Goal: Transaction & Acquisition: Purchase product/service

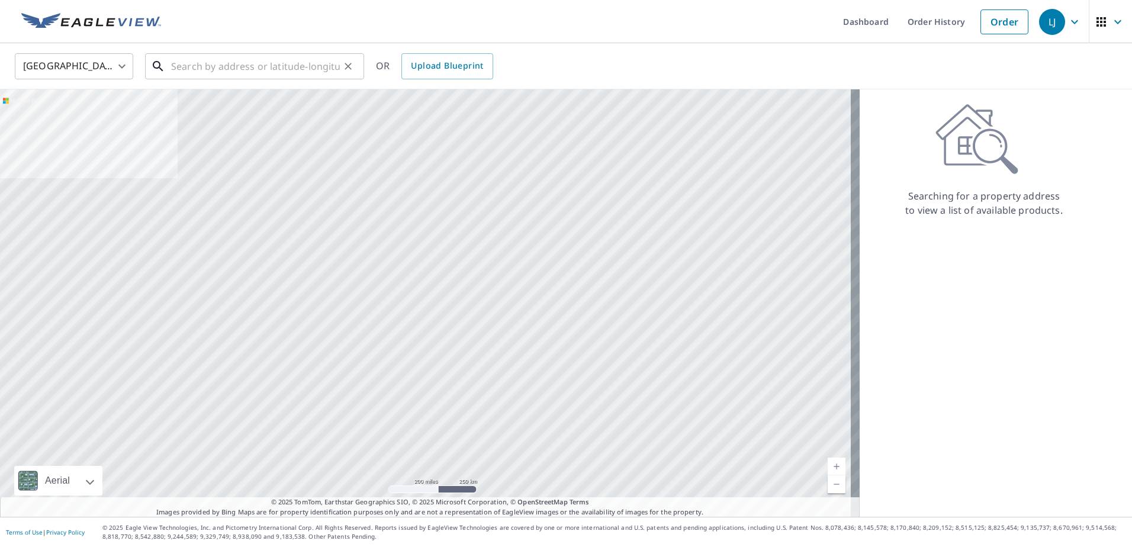
click at [269, 60] on input "text" at bounding box center [255, 66] width 169 height 33
paste input "940669 [STREET_ADDRESS][PERSON_NAME]"
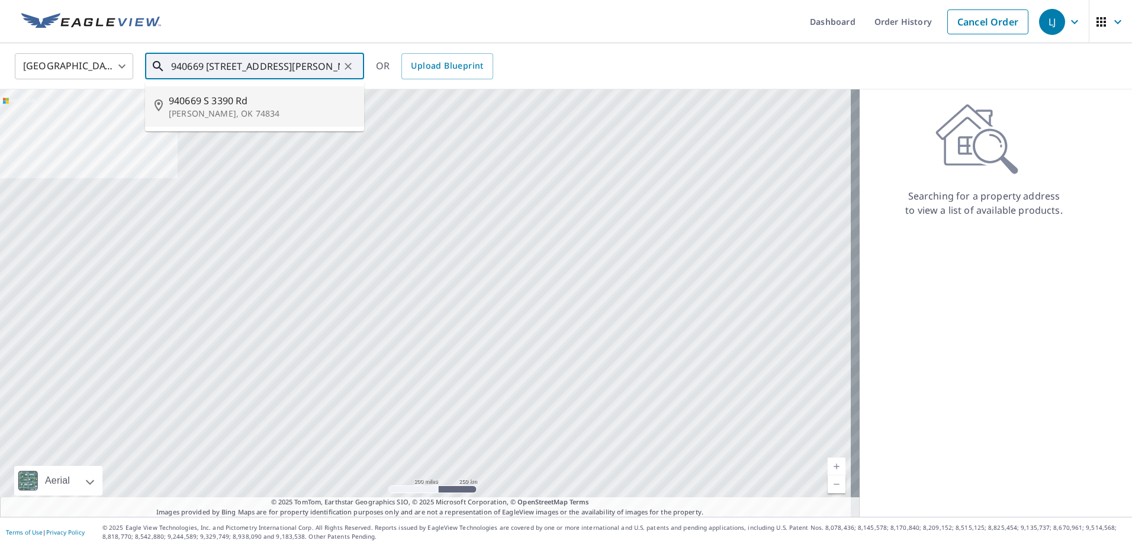
click at [234, 114] on p "[PERSON_NAME], OK 74834" at bounding box center [262, 114] width 186 height 12
type input "940669 S [STREET_ADDRESS][PERSON_NAME]"
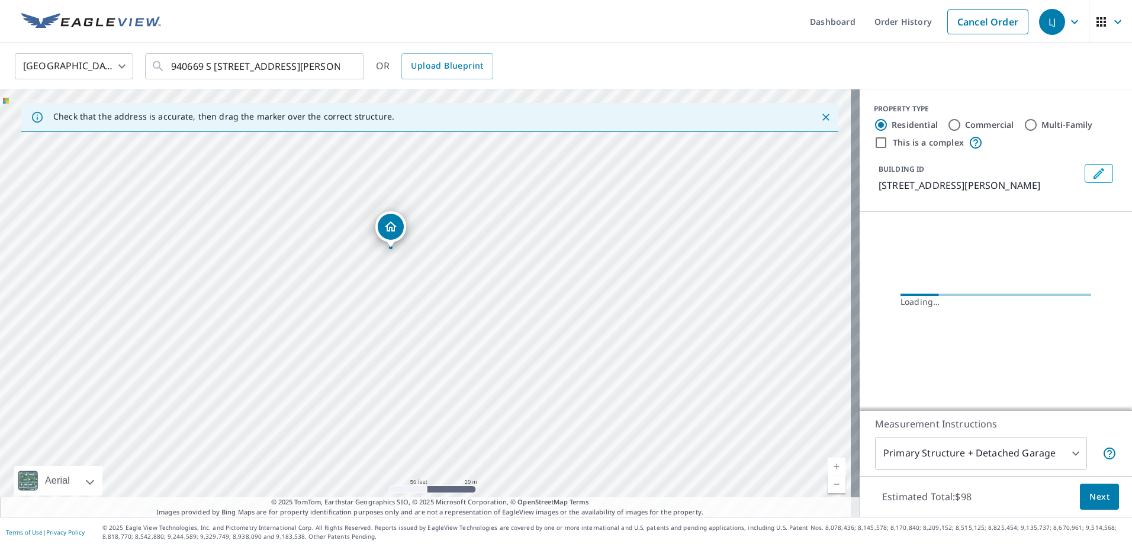
drag, startPoint x: 320, startPoint y: 248, endPoint x: 332, endPoint y: 293, distance: 46.7
click at [331, 293] on div "940669 S [STREET_ADDRESS][PERSON_NAME]" at bounding box center [430, 302] width 860 height 427
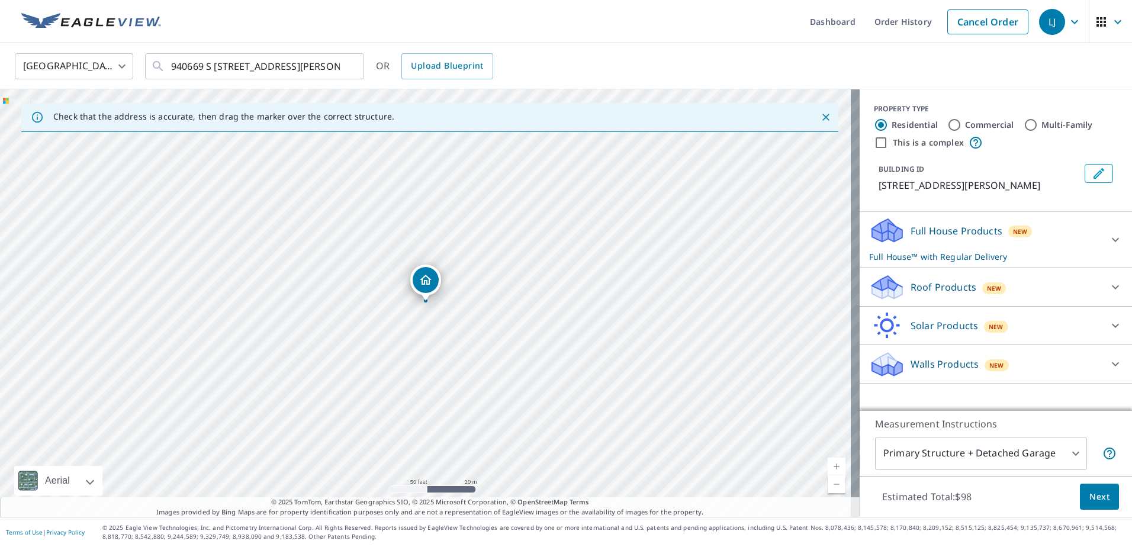
click at [1104, 176] on div "BUILDING ID [STREET_ADDRESS][PERSON_NAME]" at bounding box center [996, 178] width 244 height 38
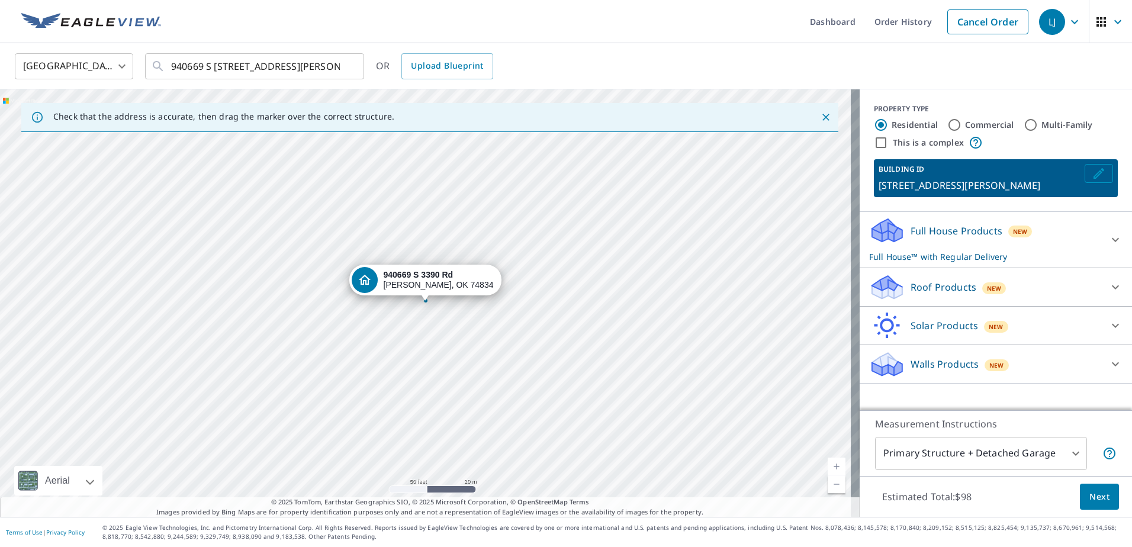
click at [1092, 176] on icon "Edit building 1" at bounding box center [1099, 173] width 14 height 14
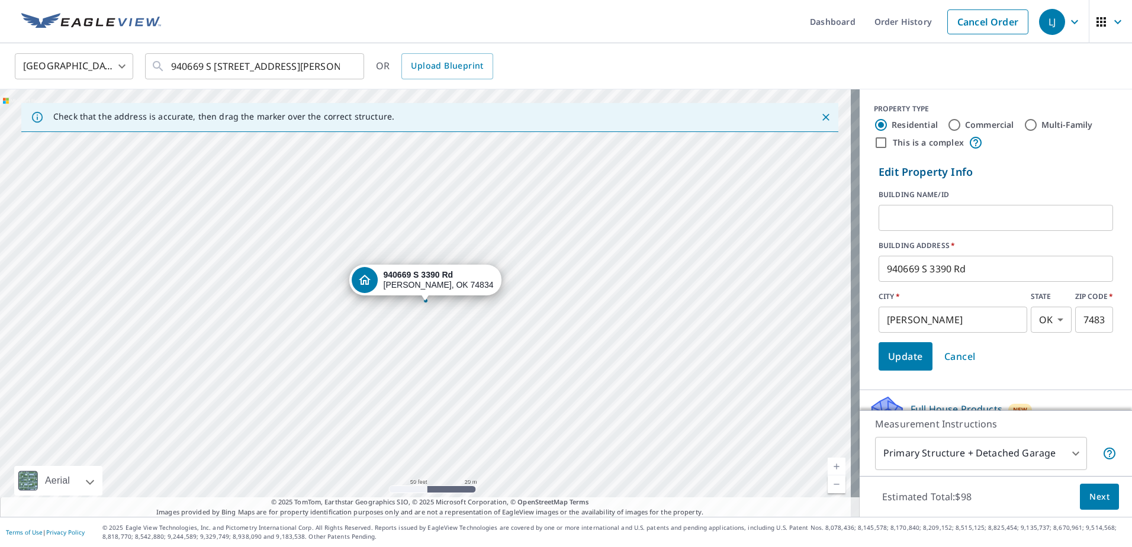
click at [1030, 211] on input "text" at bounding box center [996, 217] width 234 height 33
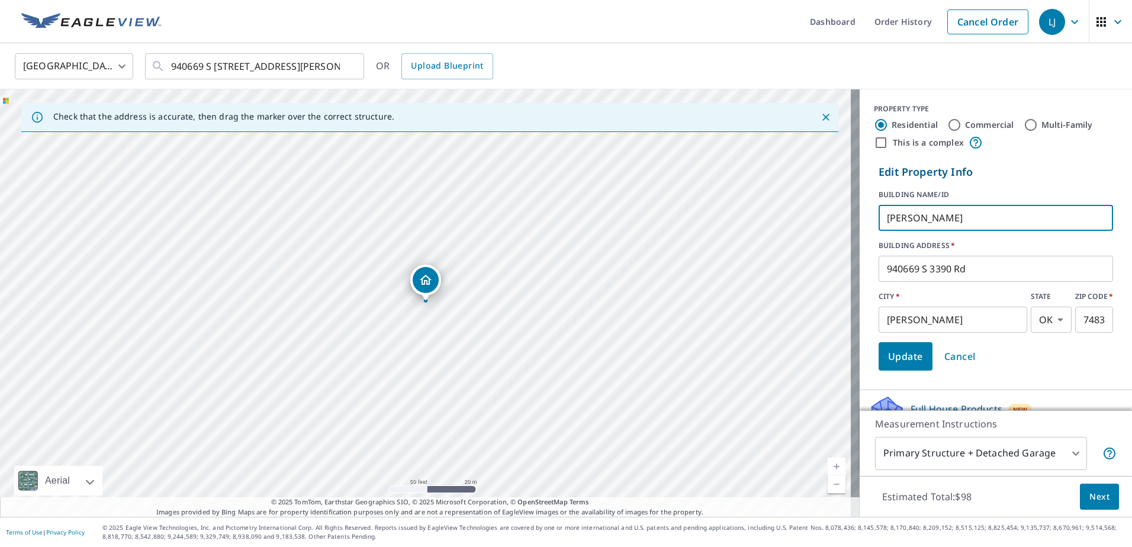
type input "[PERSON_NAME]"
click at [888, 355] on span "Update" at bounding box center [905, 356] width 35 height 17
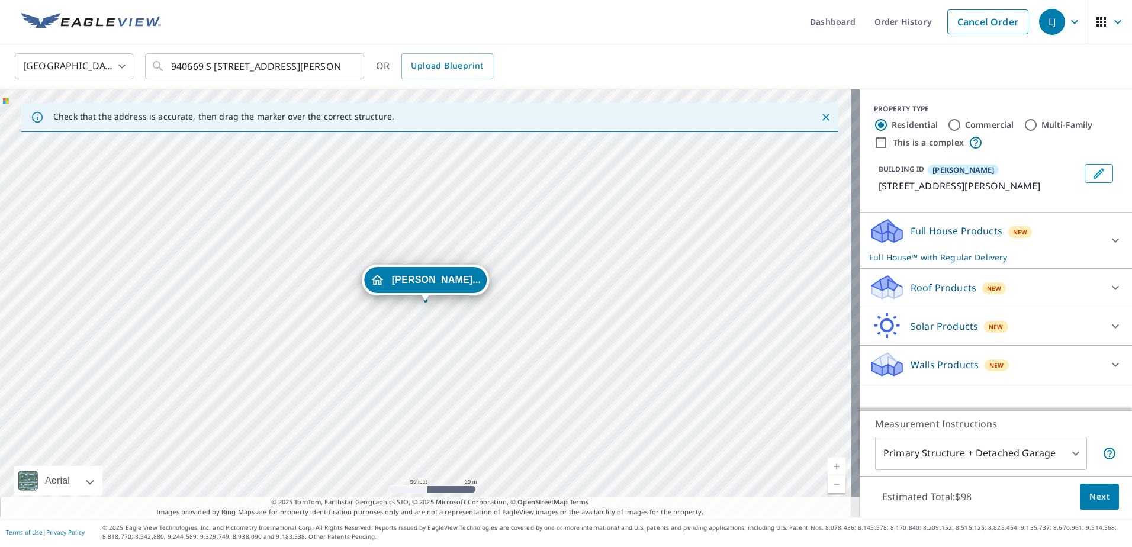
click at [1084, 287] on div "Roof Products New" at bounding box center [985, 288] width 232 height 28
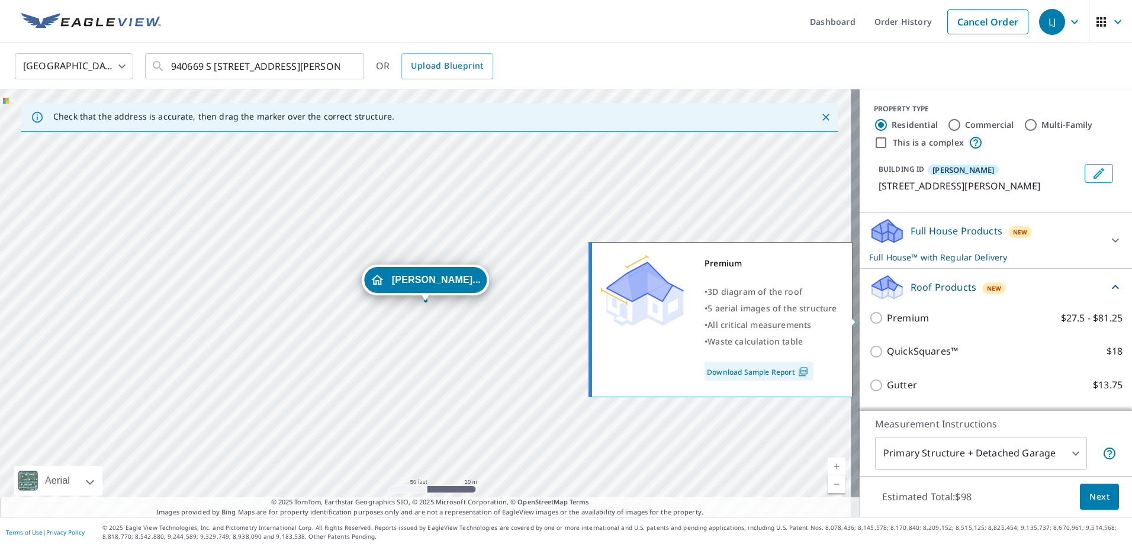
click at [871, 317] on input "Premium $27.5 - $81.25" at bounding box center [878, 318] width 18 height 14
checkbox input "true"
checkbox input "false"
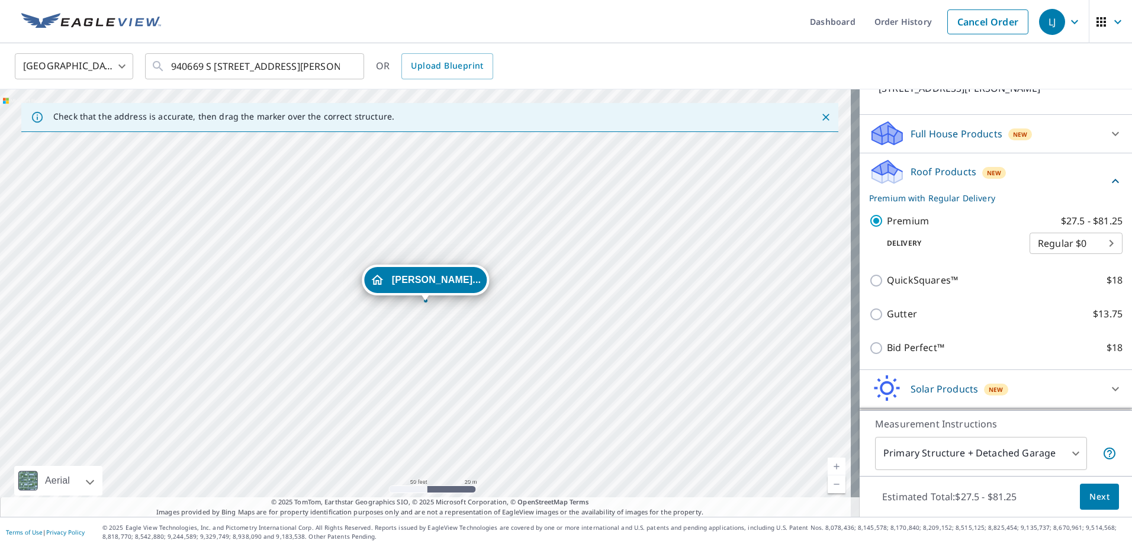
scroll to position [118, 0]
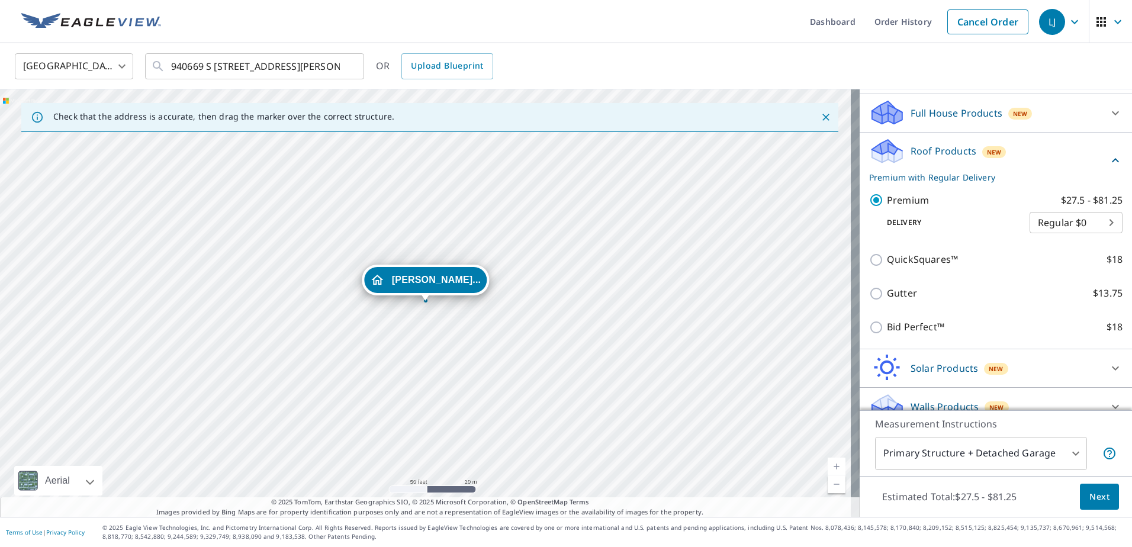
click at [976, 463] on body "LJ LJ Dashboard Order History Cancel Order LJ [GEOGRAPHIC_DATA] US ​ 940669 S […" at bounding box center [566, 273] width 1132 height 547
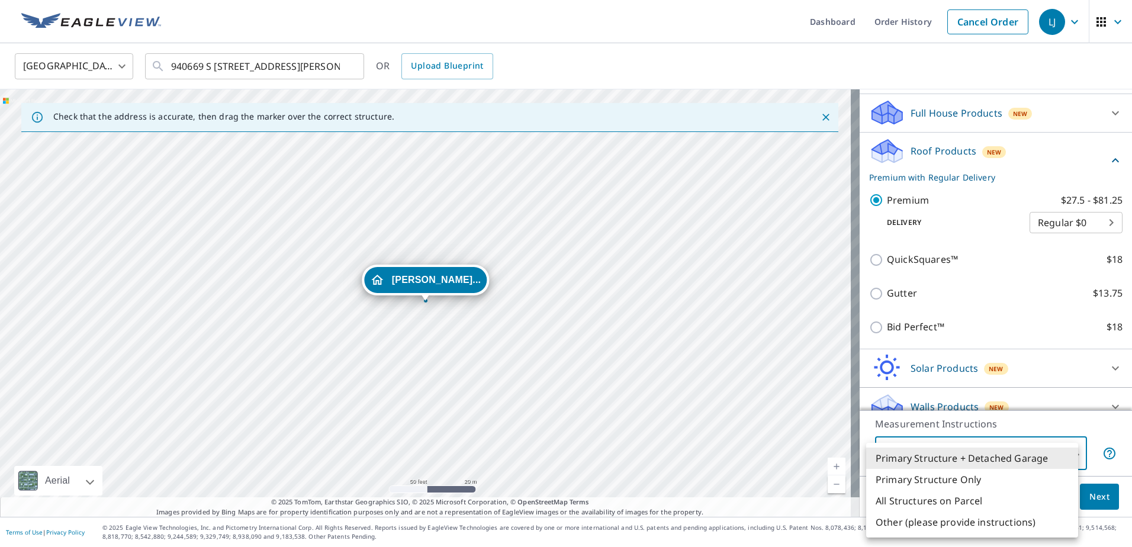
click at [940, 499] on li "All Structures on Parcel" at bounding box center [972, 500] width 212 height 21
type input "3"
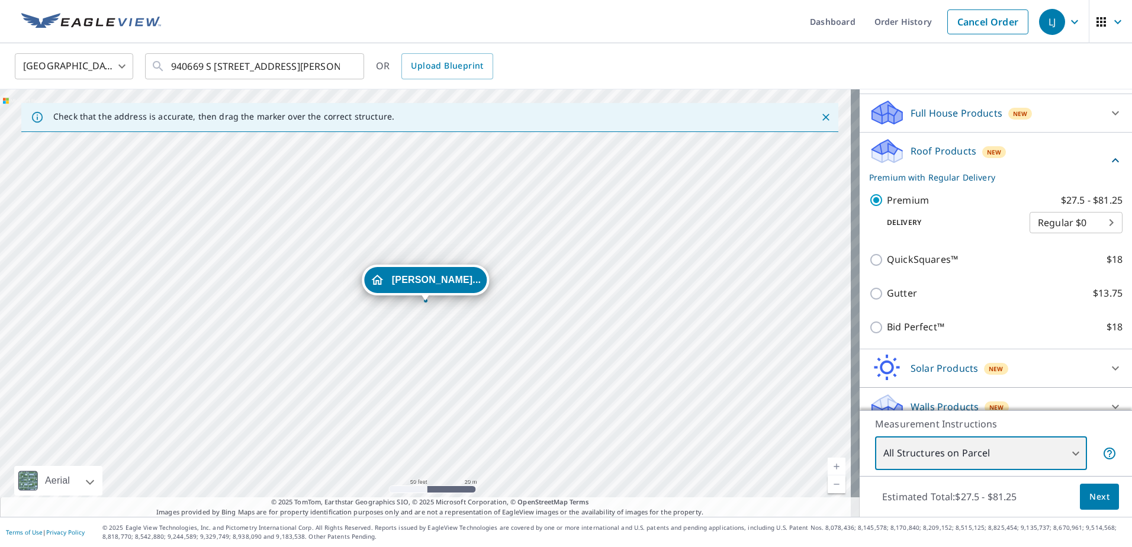
scroll to position [134, 0]
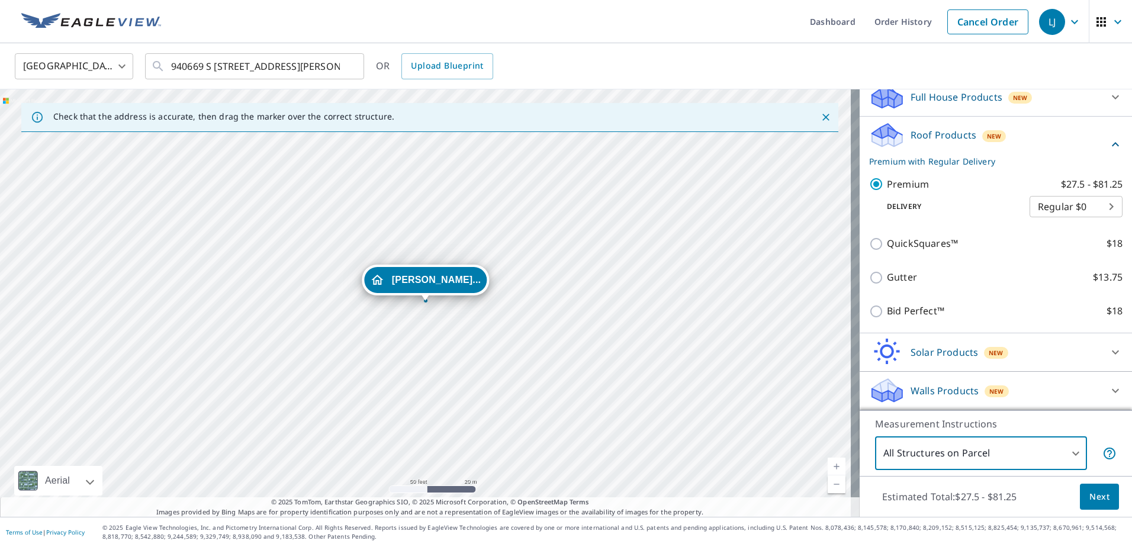
click at [1093, 506] on button "Next" at bounding box center [1099, 497] width 39 height 27
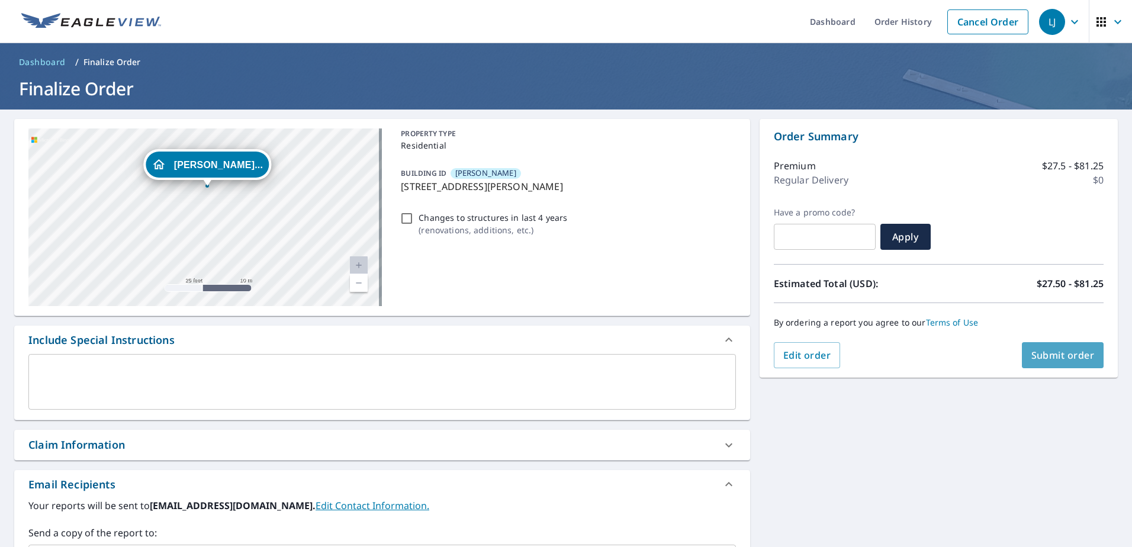
click at [1056, 361] on span "Submit order" at bounding box center [1062, 355] width 63 height 13
